Goal: Information Seeking & Learning: Understand process/instructions

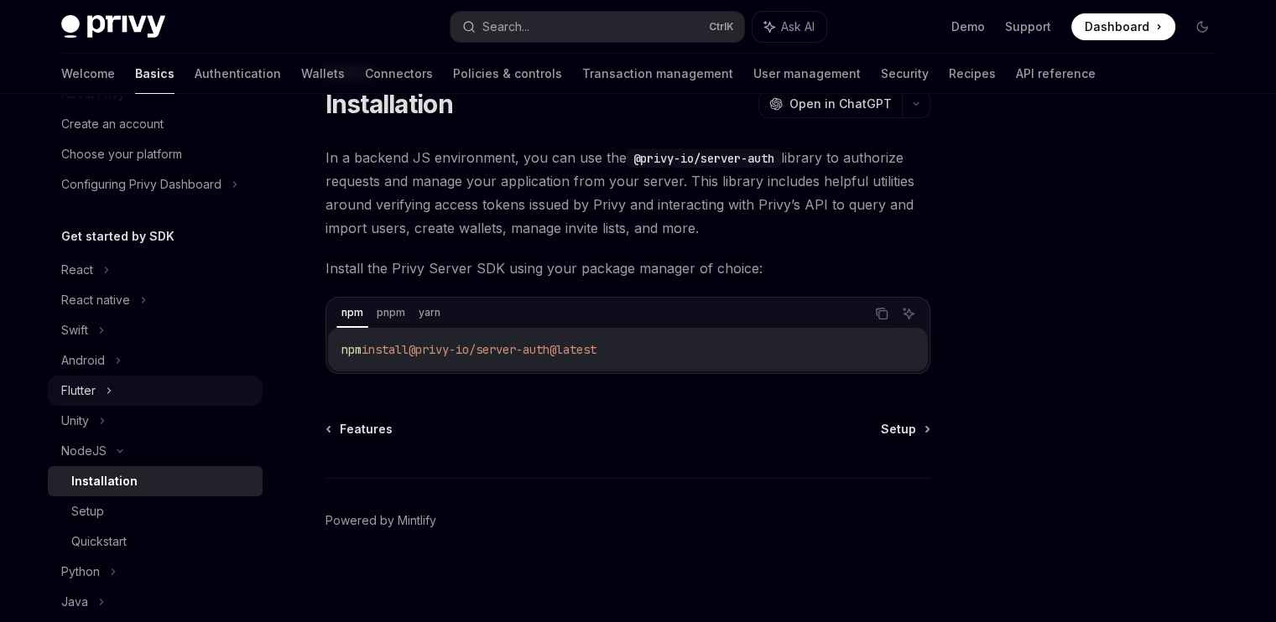
scroll to position [72, 0]
click at [151, 502] on div "Setup" at bounding box center [161, 510] width 181 height 20
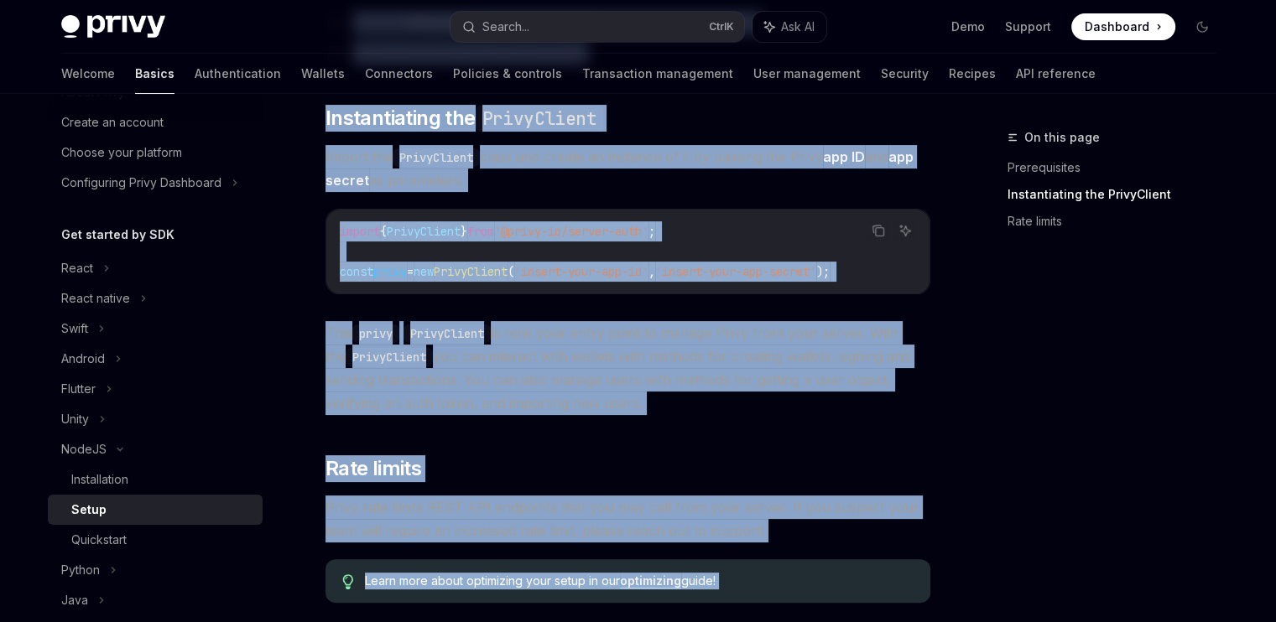
scroll to position [331, 0]
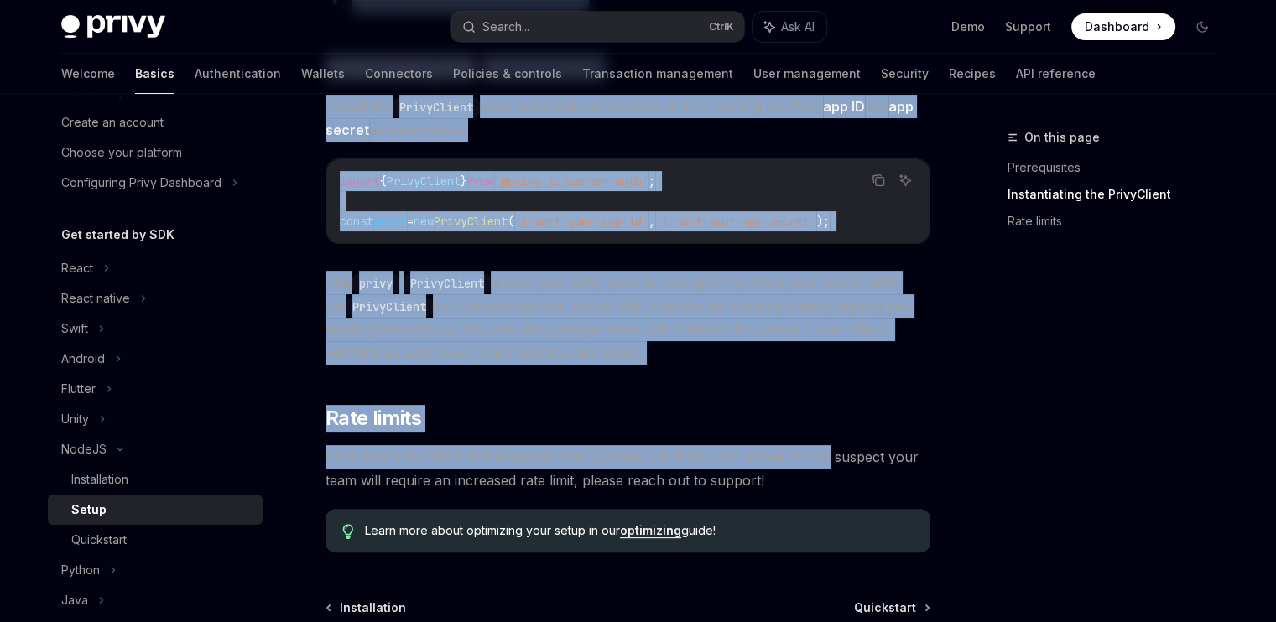
drag, startPoint x: 320, startPoint y: 126, endPoint x: 819, endPoint y: 472, distance: 606.9
click at [819, 472] on div "On this page Prerequisites Instantiating the PrivyClient Rate limits NodeJS Set…" at bounding box center [638, 282] width 1181 height 1039
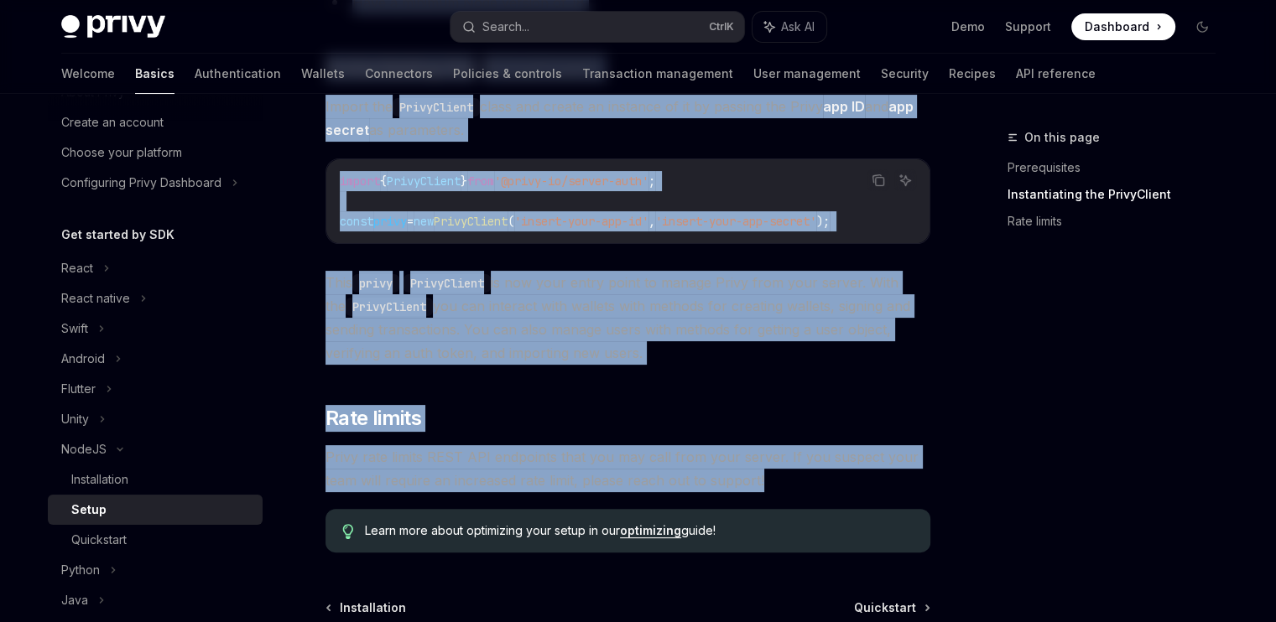
copy div "LoreMI Dolor SitaME Cons ad ElitSED DoeiUS Temp in UtlaBOR ​ Etdoloremagna Aliq…"
click at [152, 543] on div "Quickstart" at bounding box center [161, 540] width 181 height 20
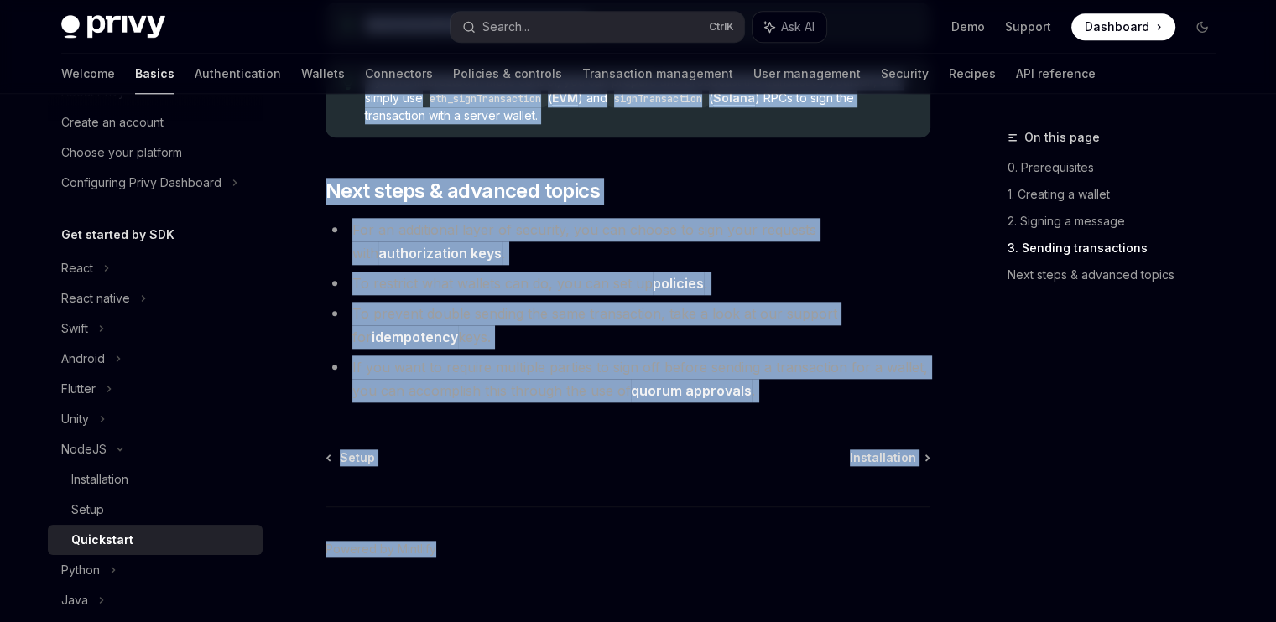
scroll to position [1881, 0]
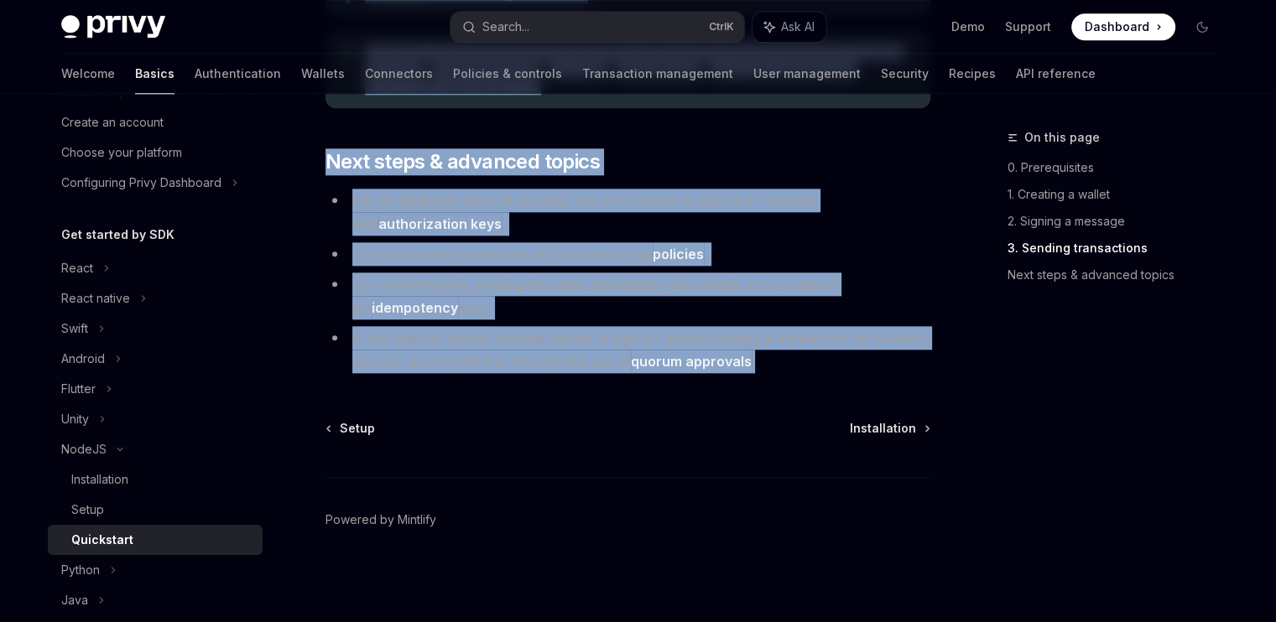
drag, startPoint x: 321, startPoint y: 135, endPoint x: 884, endPoint y: 358, distance: 605.5
copy div "LoreMI Dolorsitam ConsEC Adip el SeddOEI Tempo inc ut laboreetdolo magna, aliqu…"
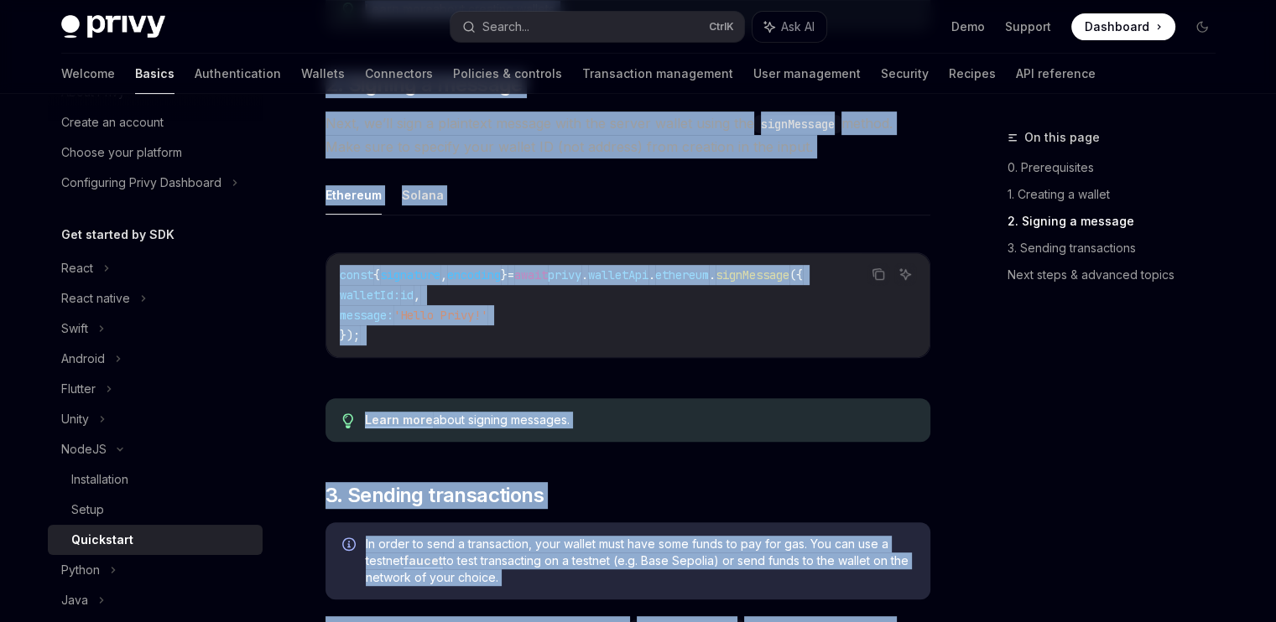
scroll to position [695, 0]
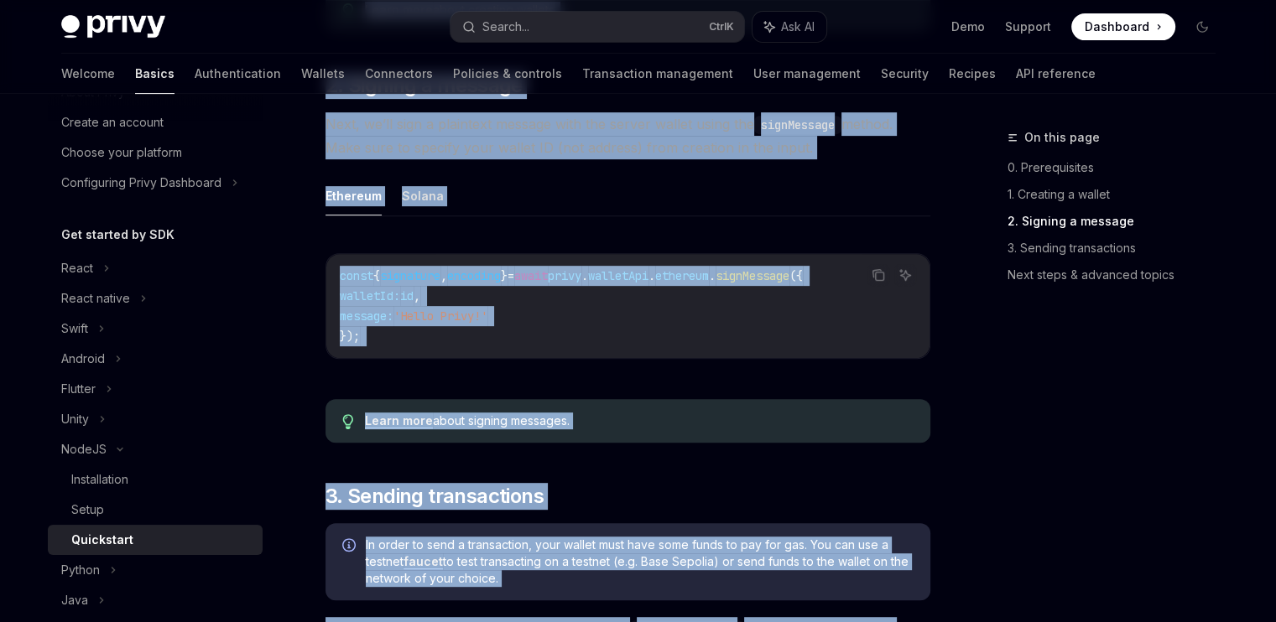
click at [711, 409] on div "Learn more about signing messages." at bounding box center [627, 421] width 605 height 44
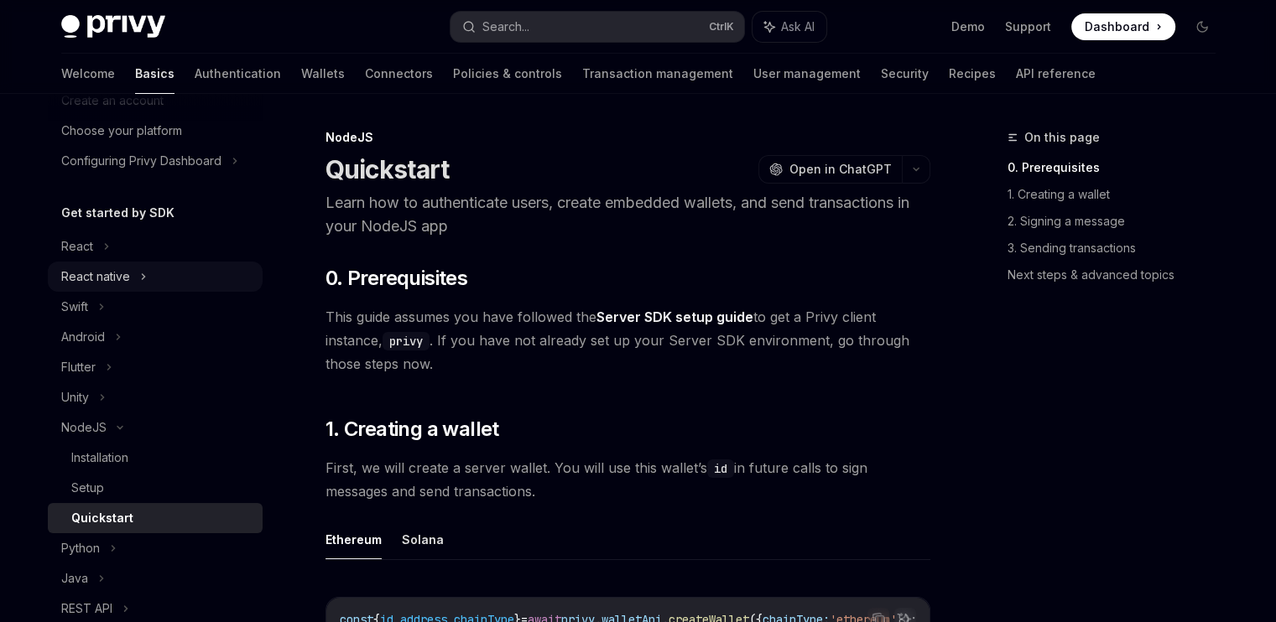
scroll to position [0, 0]
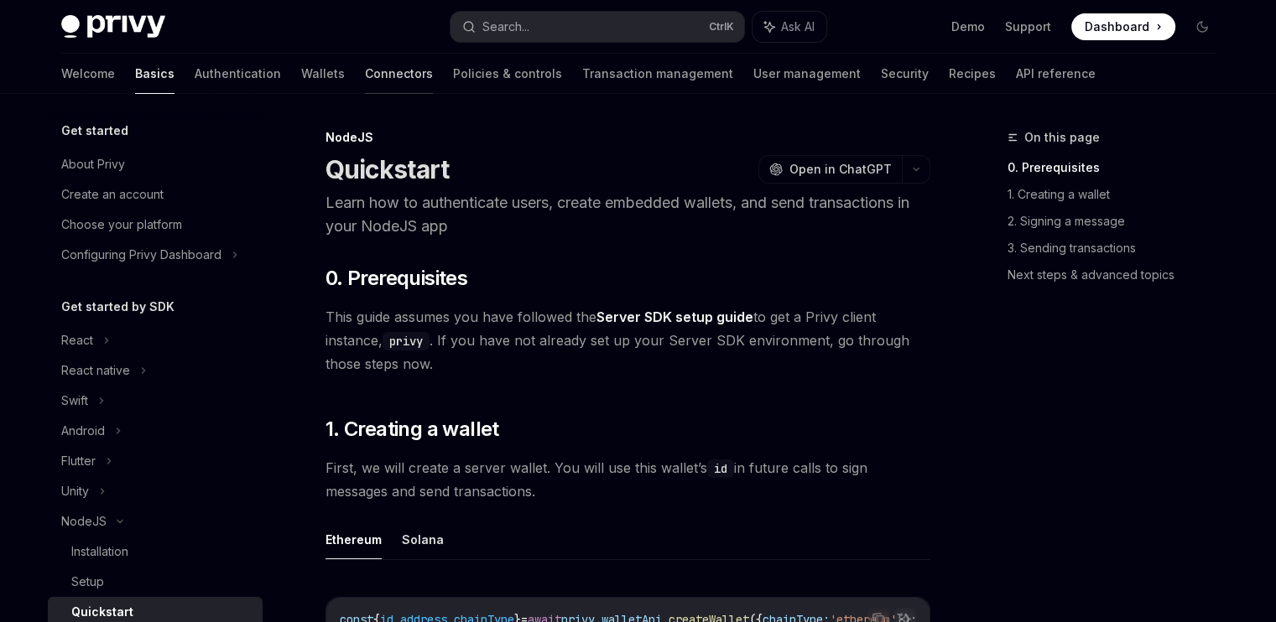
click at [365, 73] on link "Connectors" at bounding box center [399, 74] width 68 height 40
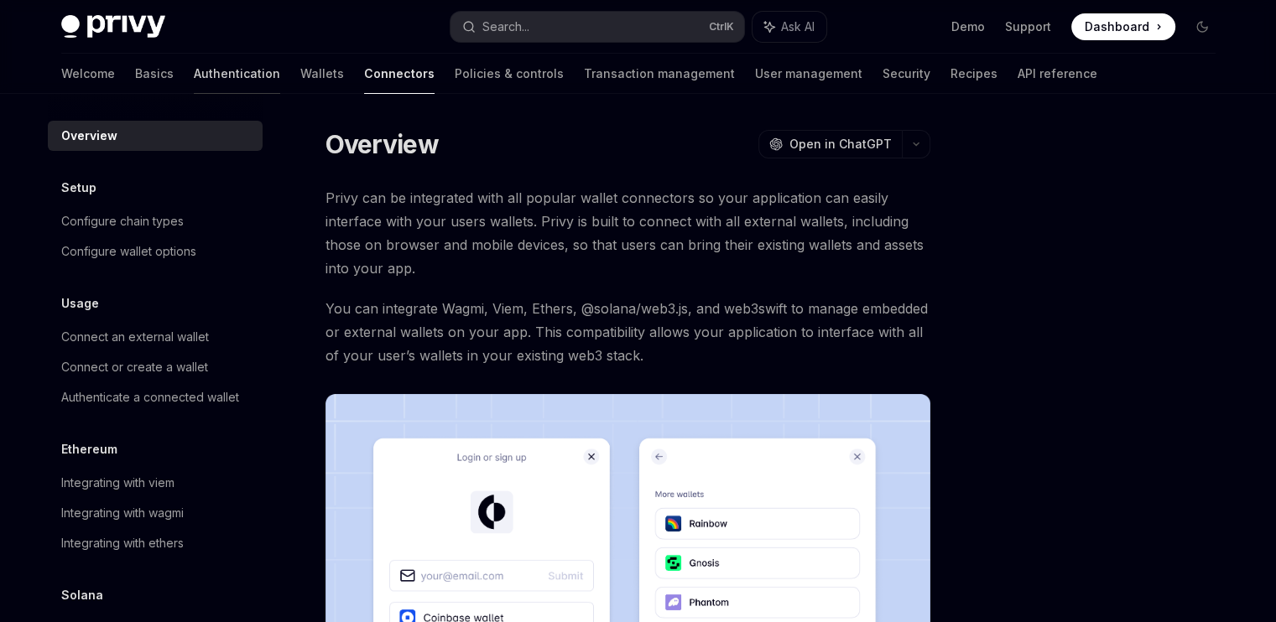
click at [194, 64] on link "Authentication" at bounding box center [237, 74] width 86 height 40
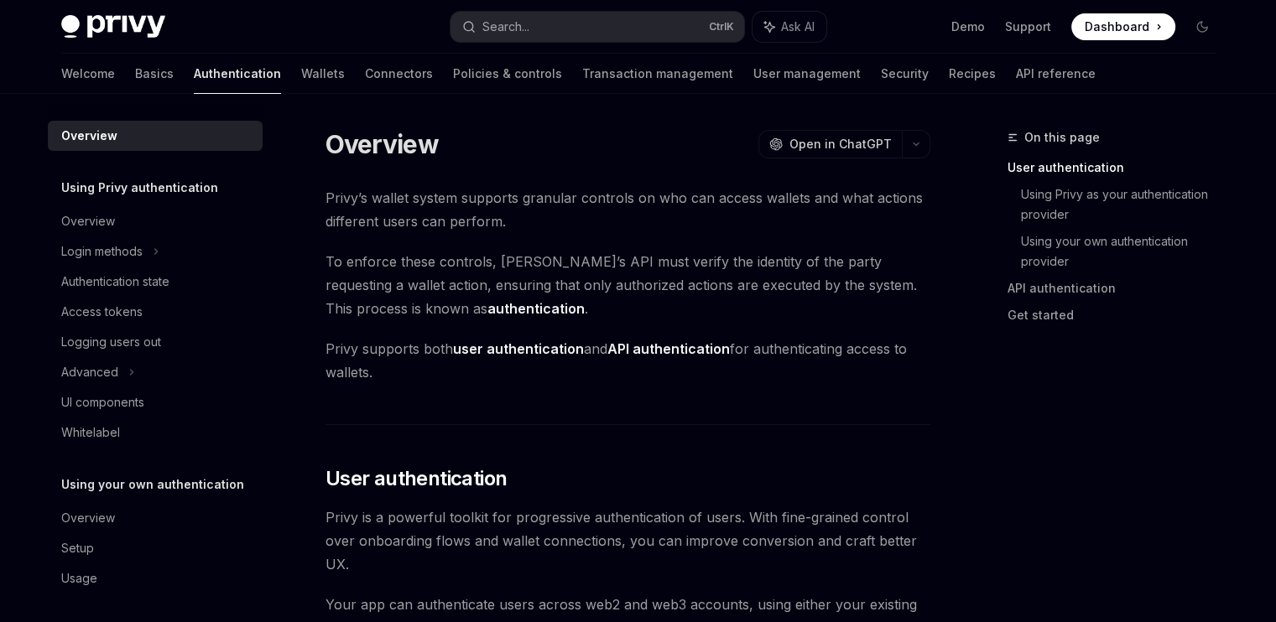
type textarea "*"
